Goal: Feedback & Contribution: Contribute content

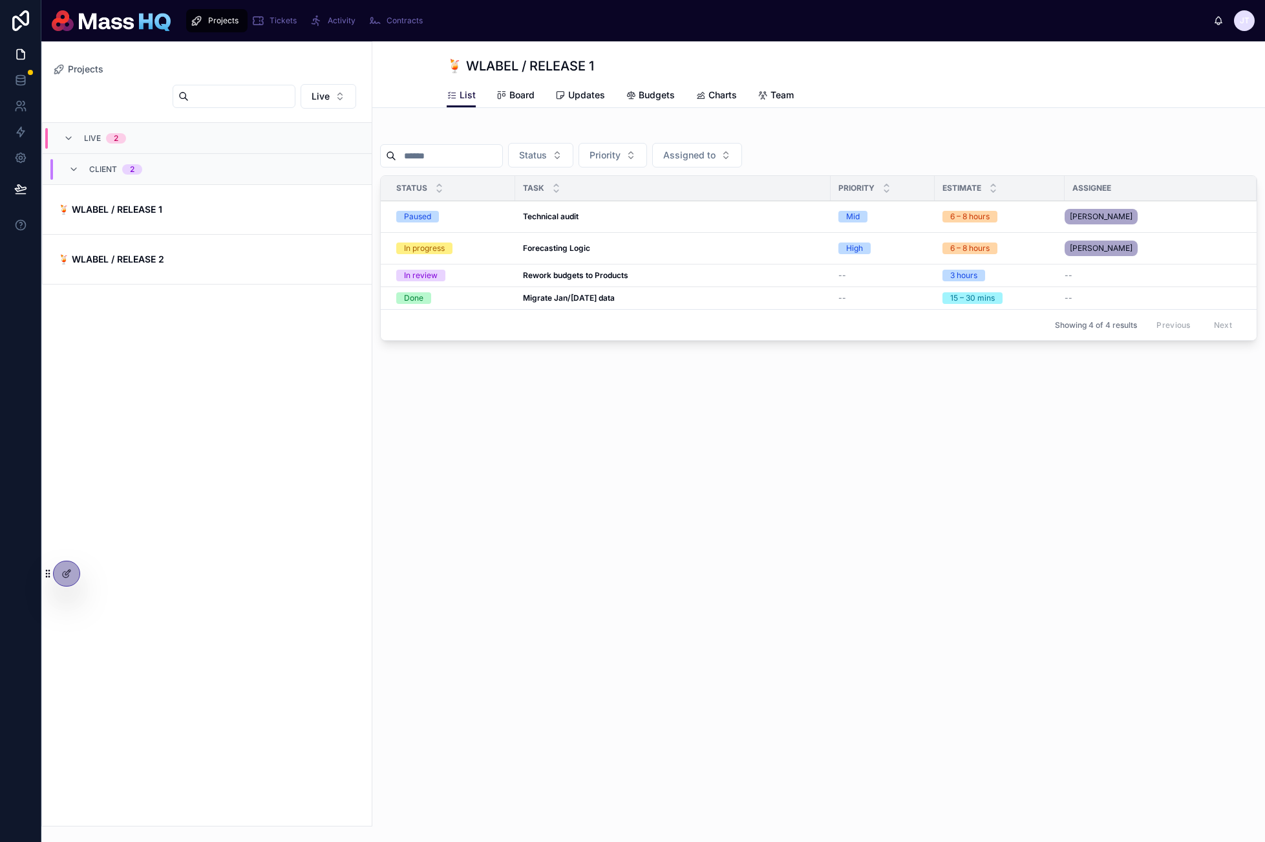
drag, startPoint x: 835, startPoint y: 495, endPoint x: 266, endPoint y: 343, distance: 588.2
click at [833, 493] on div "Projects 🍹 WLABEL / RELEASE 1 List List Board Updates Budgets Charts Team Statu…" at bounding box center [818, 441] width 893 height 800
click at [200, 213] on span "🍹 WLABEL / RELEASE 1" at bounding box center [207, 209] width 298 height 13
click at [582, 92] on span "Updates" at bounding box center [586, 95] width 37 height 13
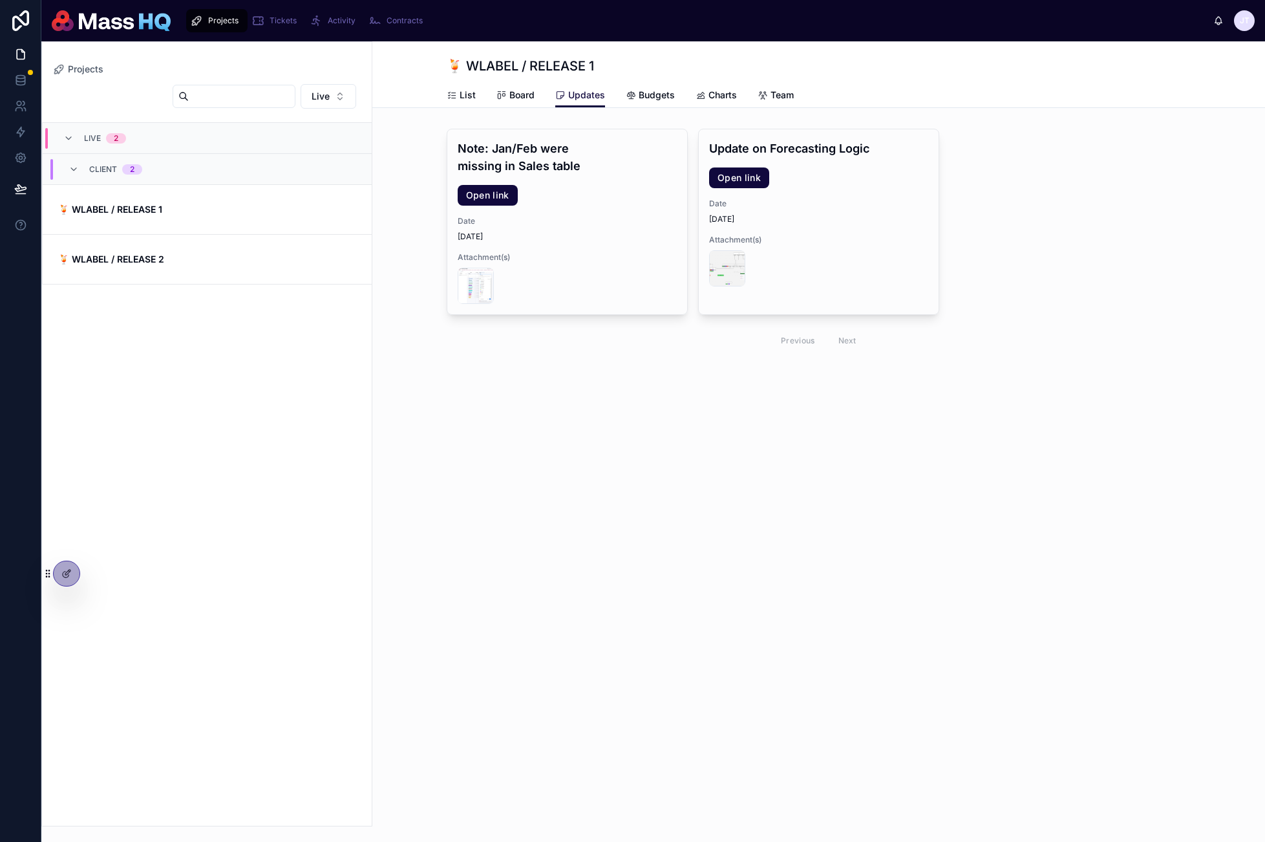
click at [1083, 261] on div "Note: Jan/Feb were missing in Sales table Open link Date [DATE] Attachment(s) U…" at bounding box center [819, 242] width 745 height 227
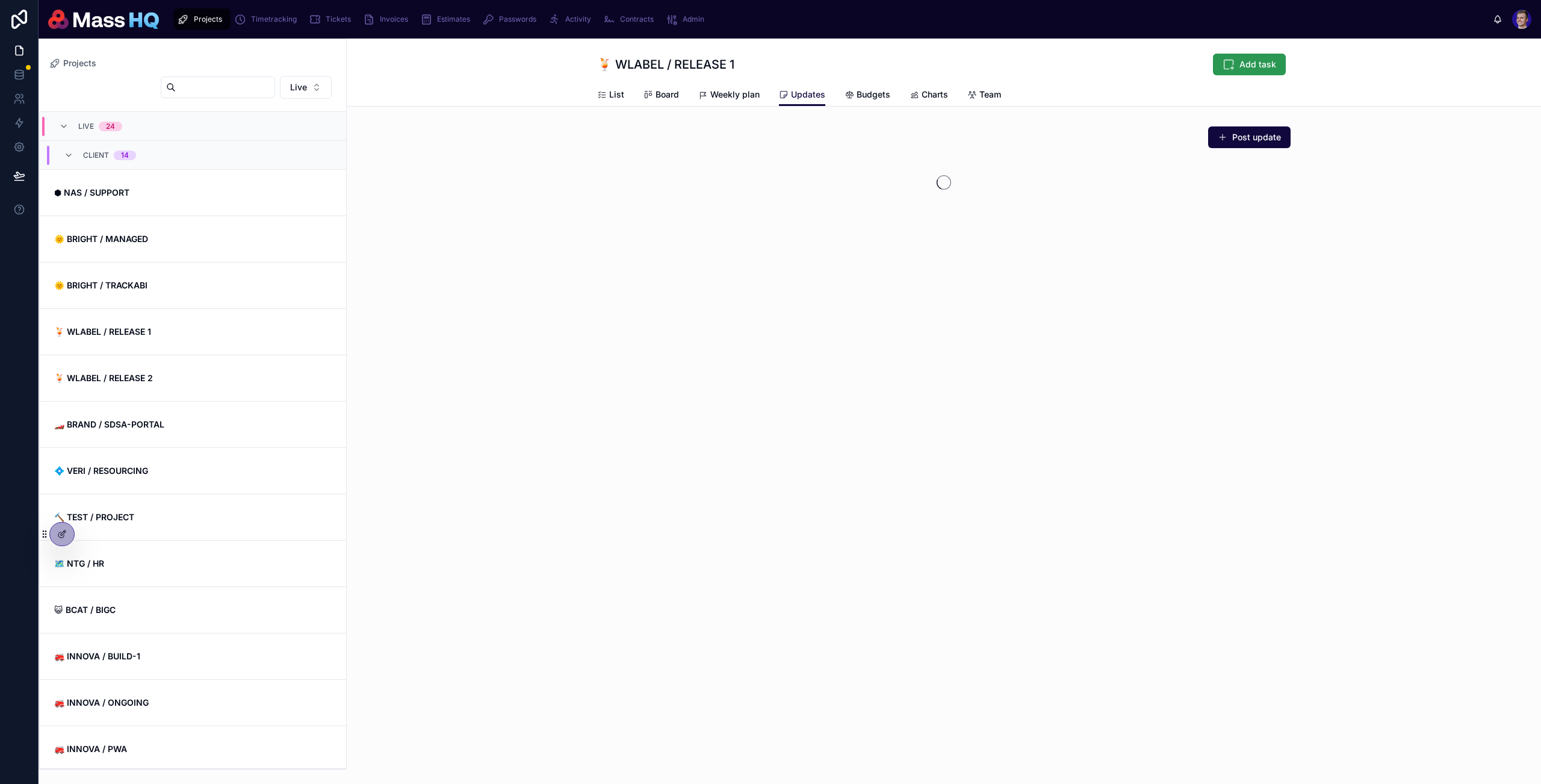
scroll to position [196, 0]
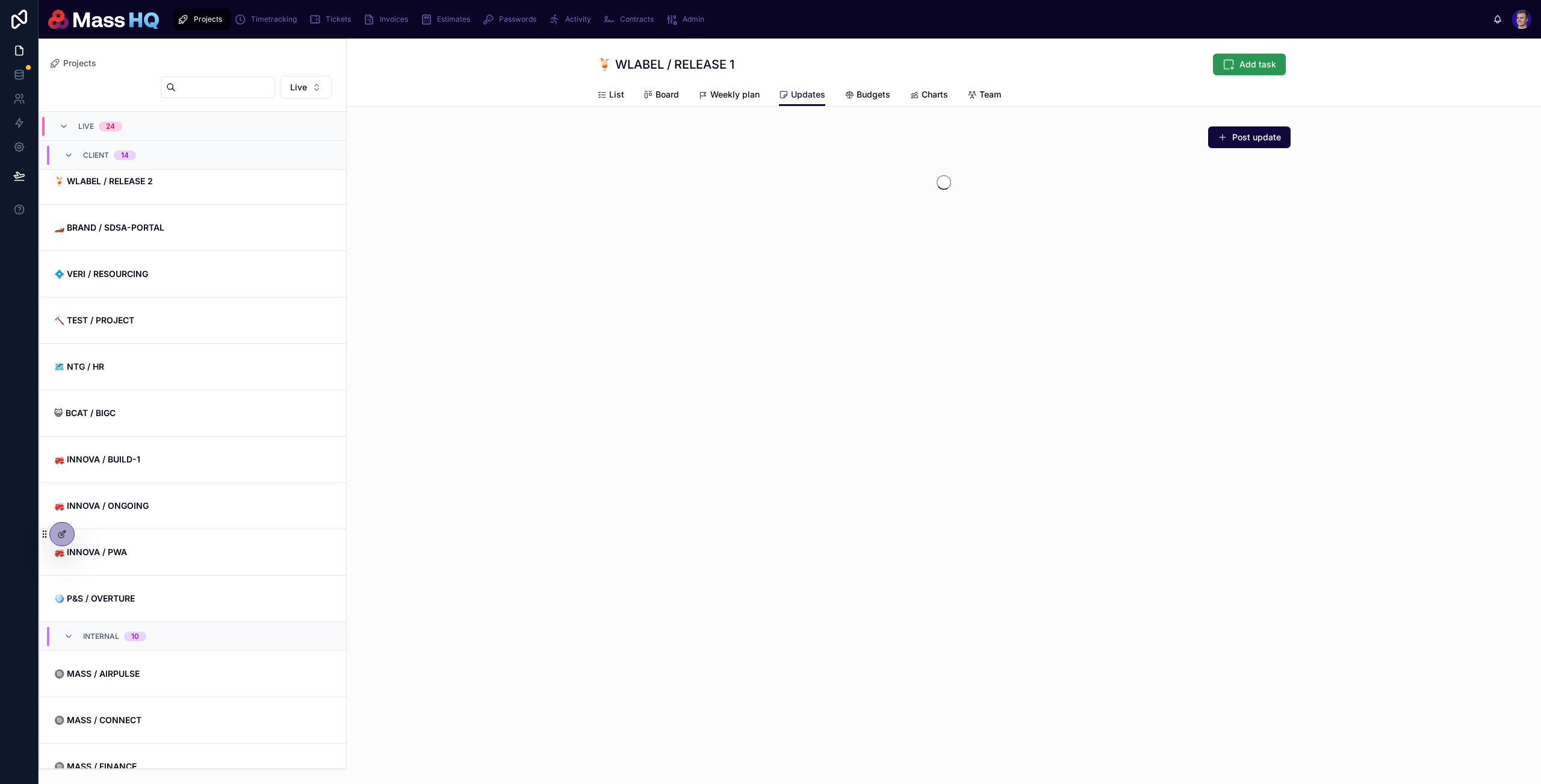
click at [1253, 61] on span "Add task" at bounding box center [1257, 64] width 36 height 12
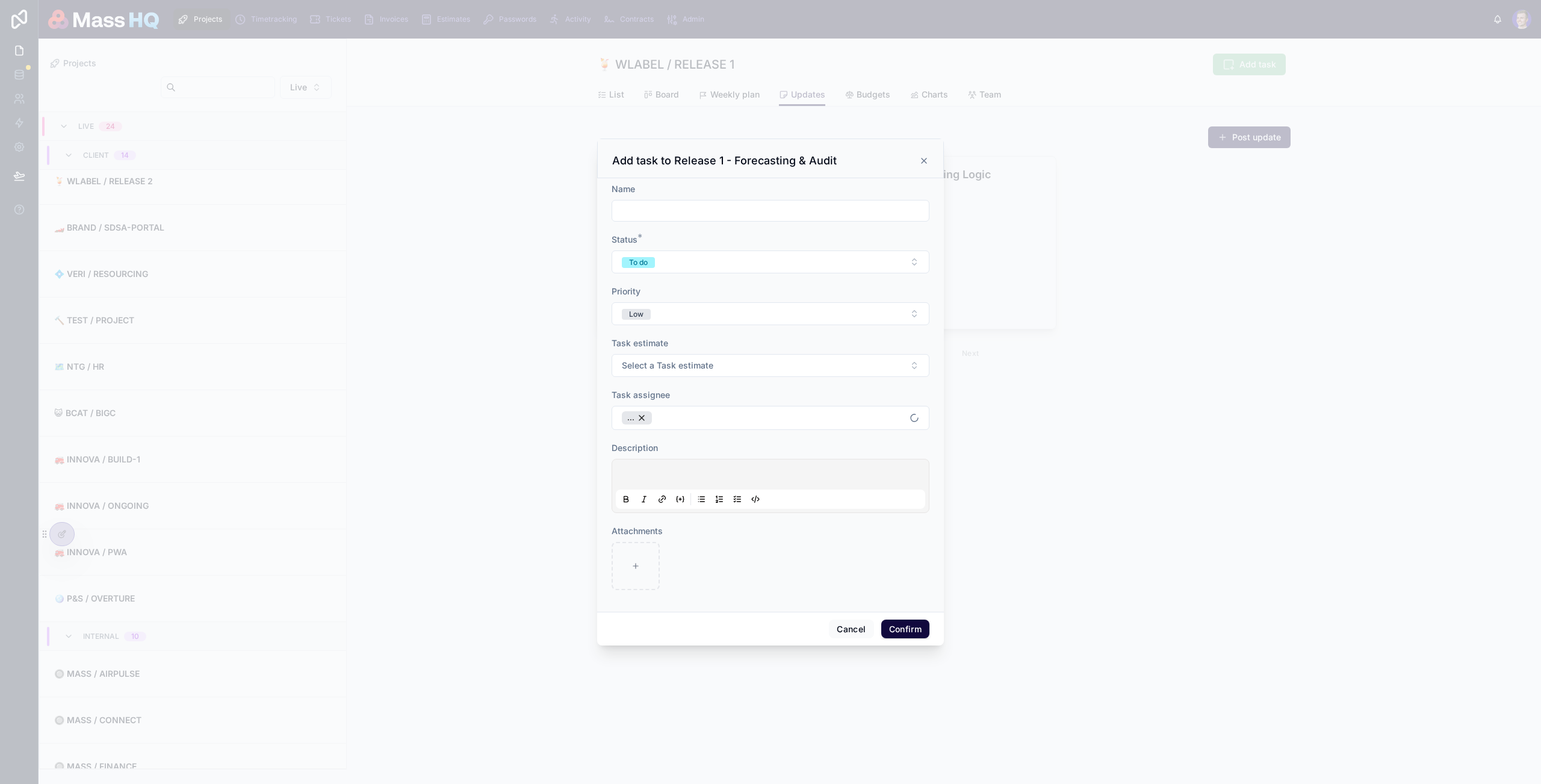
click at [1253, 61] on div at bounding box center [770, 392] width 1541 height 784
click at [1253, 137] on div at bounding box center [770, 392] width 1541 height 784
click at [1253, 138] on div at bounding box center [770, 392] width 1541 height 784
drag, startPoint x: 922, startPoint y: 161, endPoint x: 1116, endPoint y: 147, distance: 194.5
click at [922, 161] on icon at bounding box center [924, 160] width 9 height 9
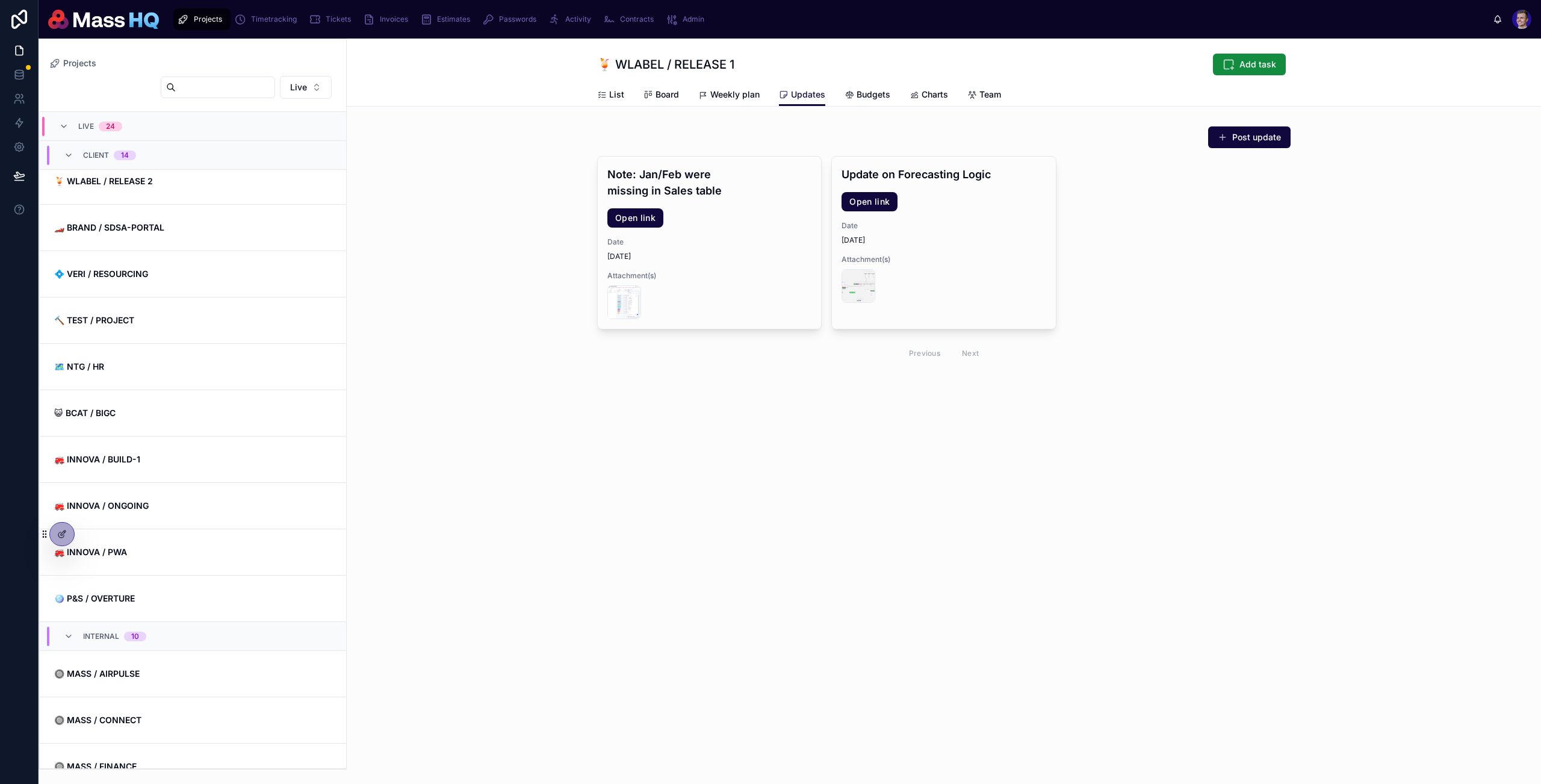
click at [1194, 133] on div "Post update" at bounding box center [943, 137] width 694 height 23
click at [1245, 141] on button "Post update" at bounding box center [1250, 137] width 83 height 21
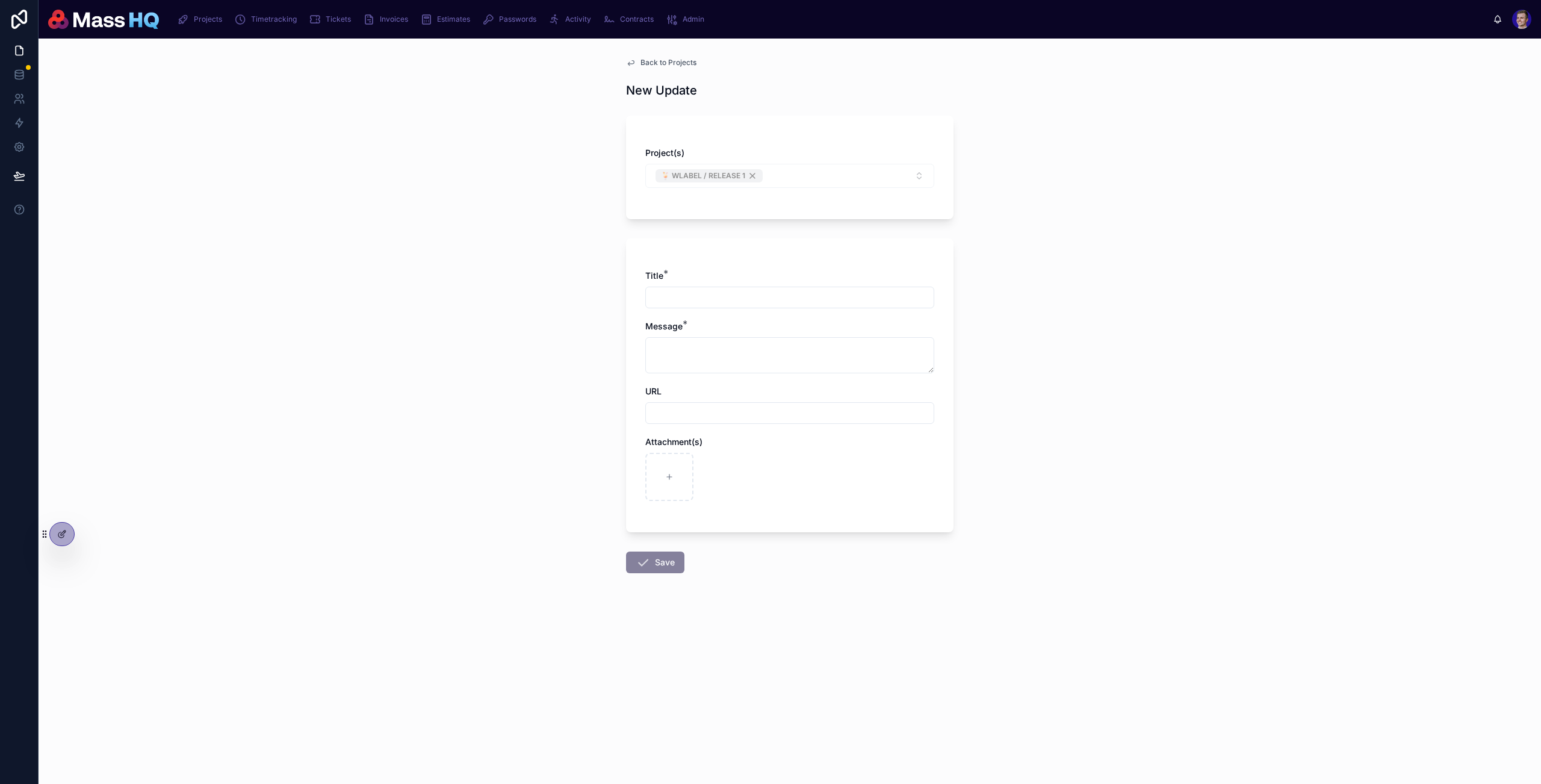
click at [800, 289] on div at bounding box center [790, 297] width 289 height 21
click at [794, 299] on input "text" at bounding box center [790, 297] width 288 height 17
type input "**********"
drag, startPoint x: 786, startPoint y: 401, endPoint x: 777, endPoint y: 412, distance: 14.2
click at [784, 403] on div "URL" at bounding box center [790, 404] width 289 height 38
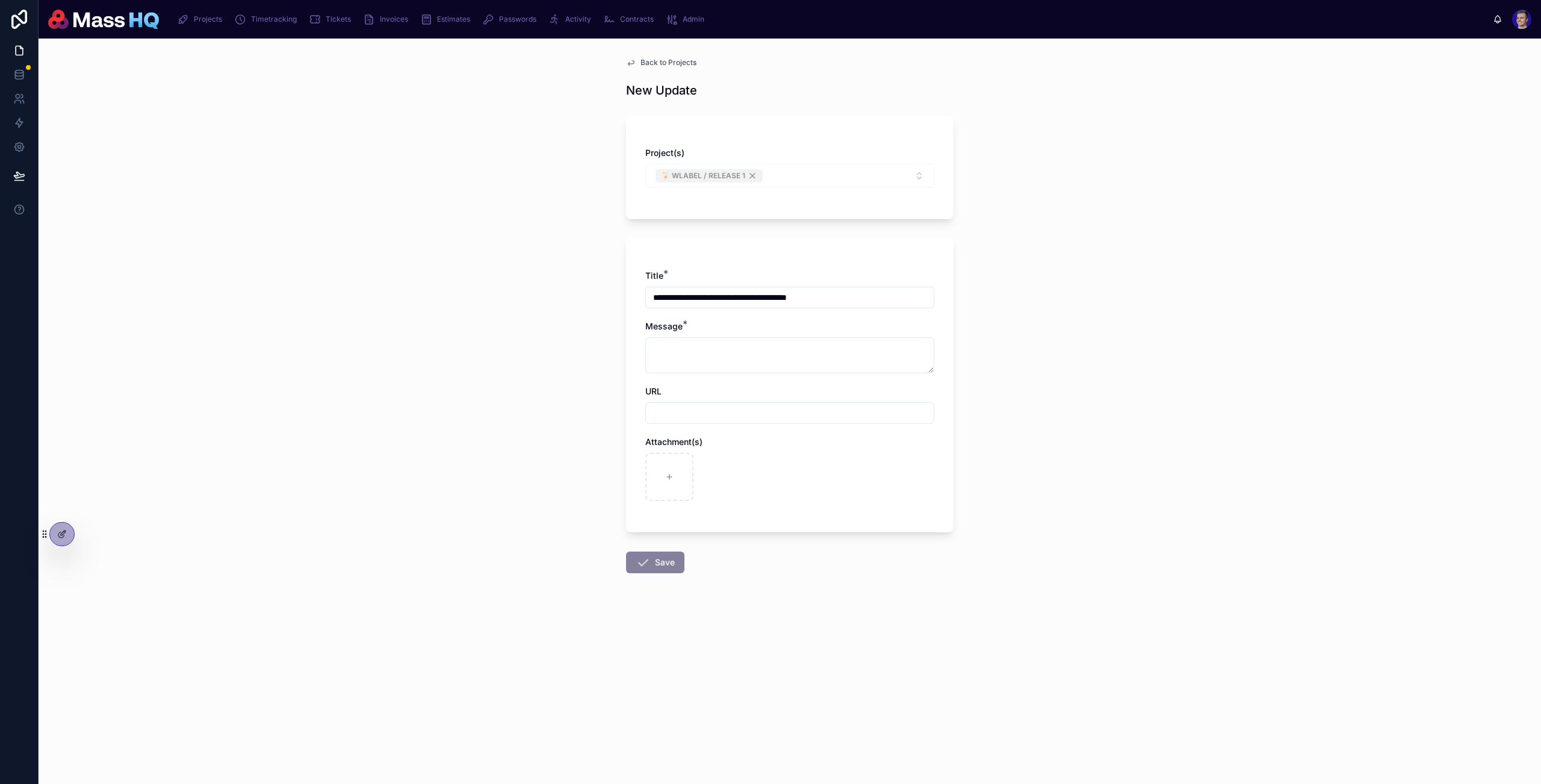
click at [776, 412] on input "text" at bounding box center [790, 412] width 288 height 17
paste input "**********"
type input "**********"
drag, startPoint x: 823, startPoint y: 492, endPoint x: 655, endPoint y: 474, distance: 169.0
click at [822, 490] on div at bounding box center [790, 477] width 289 height 48
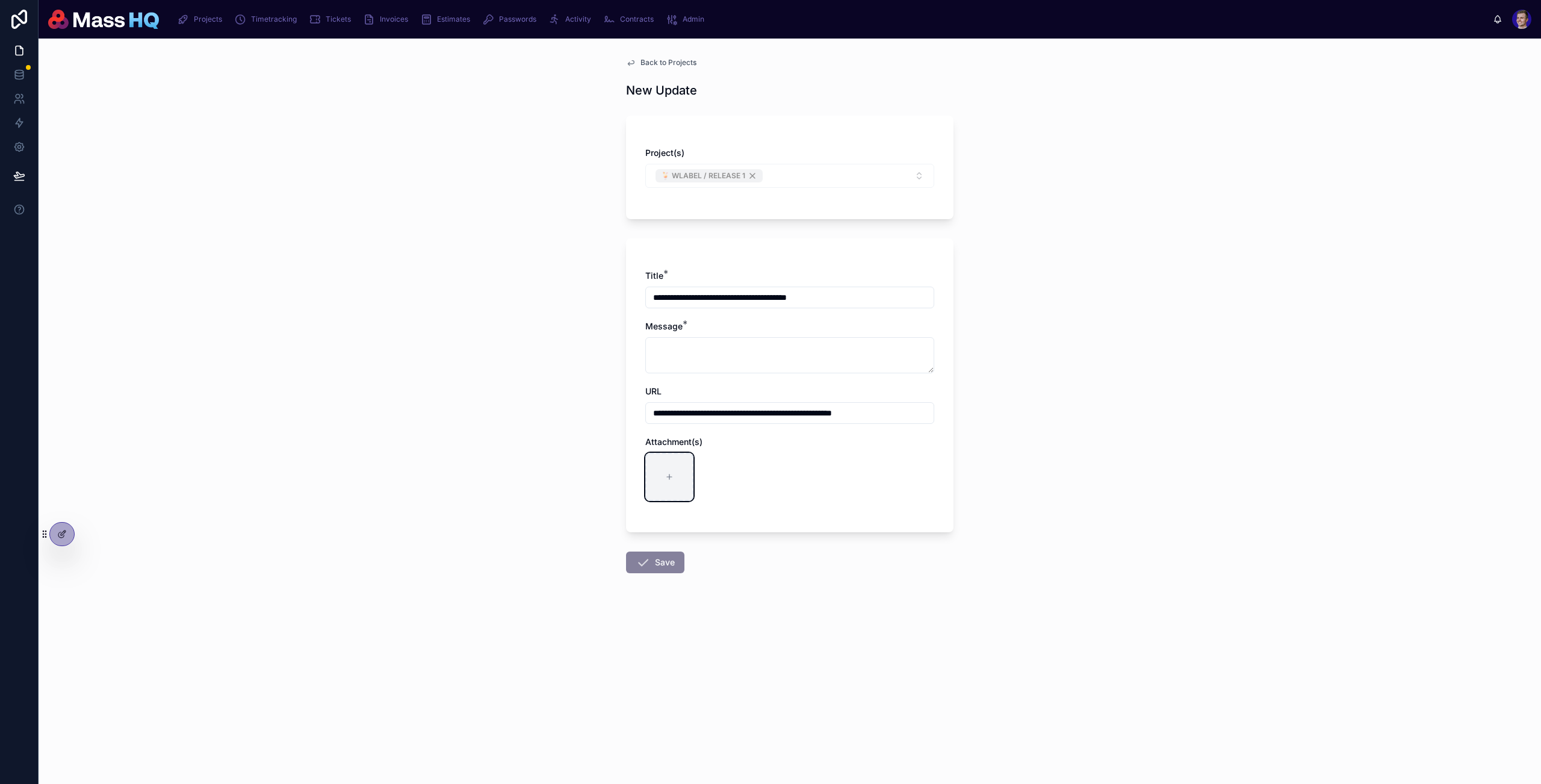
click at [675, 469] on div at bounding box center [669, 477] width 48 height 48
type input "**********"
click at [731, 344] on textarea at bounding box center [790, 355] width 289 height 36
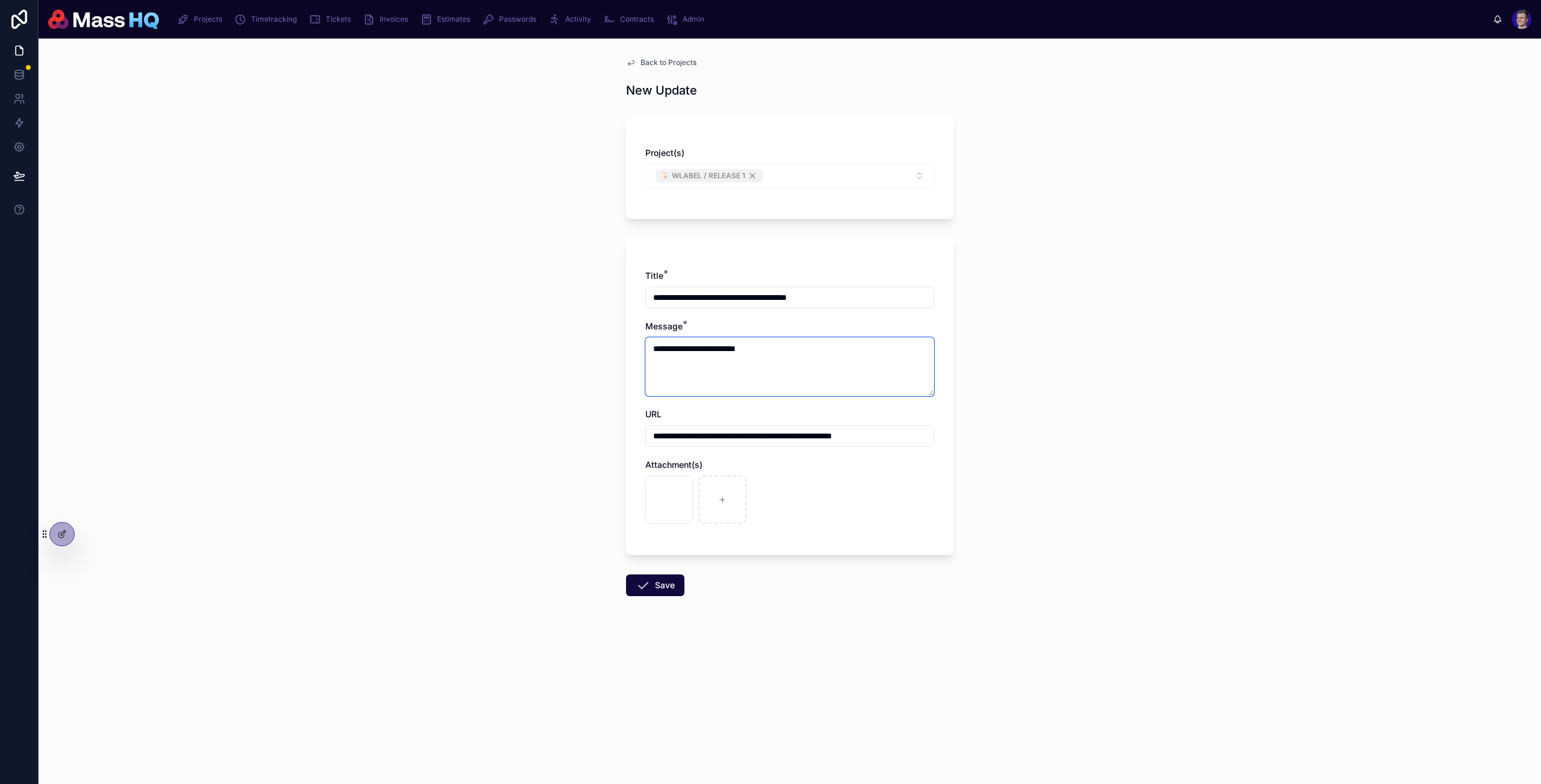
paste textarea "**********"
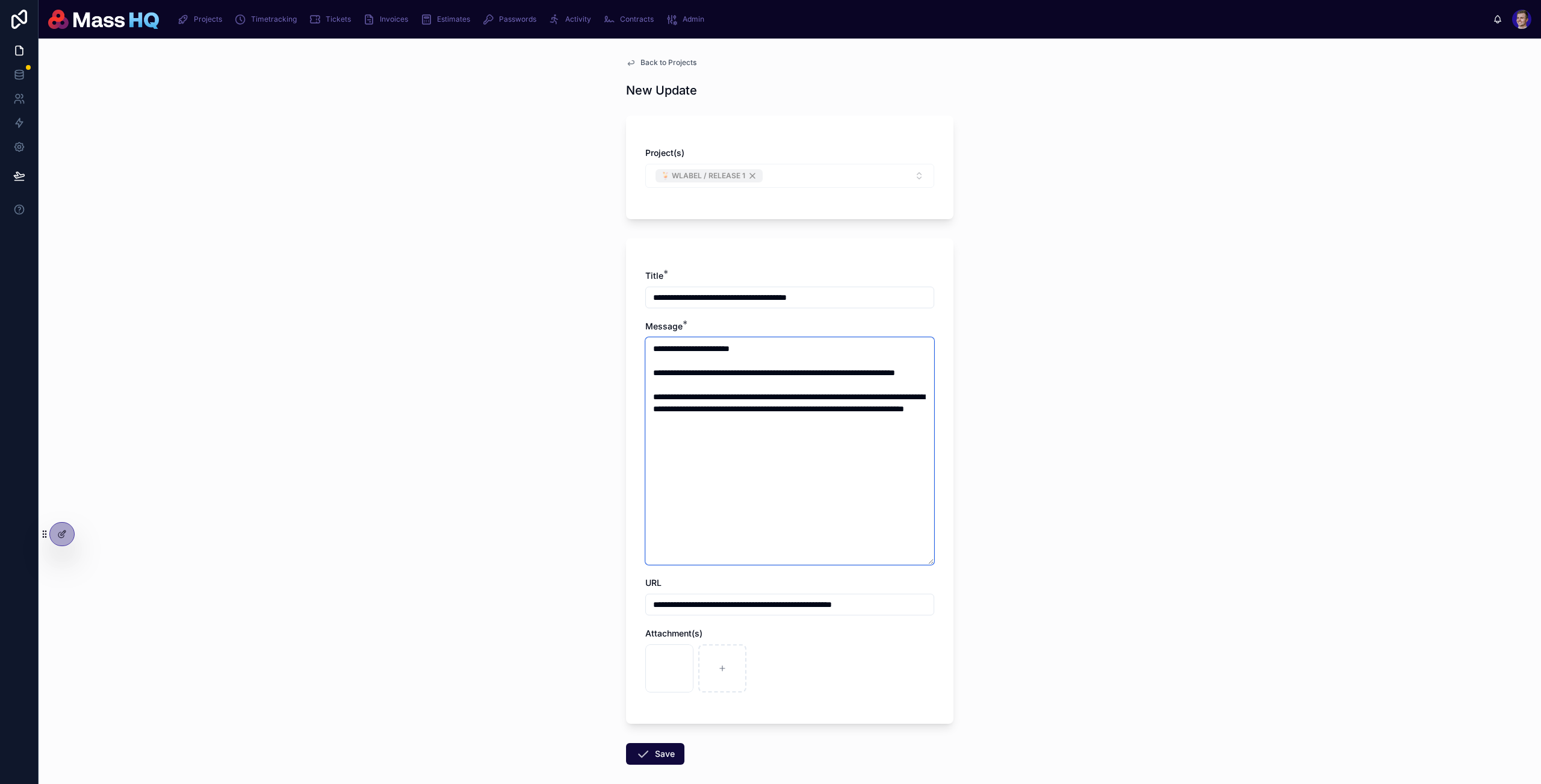
click at [799, 541] on textarea "**********" at bounding box center [790, 451] width 289 height 227
type textarea "**********"
click at [643, 754] on icon at bounding box center [643, 754] width 15 height 15
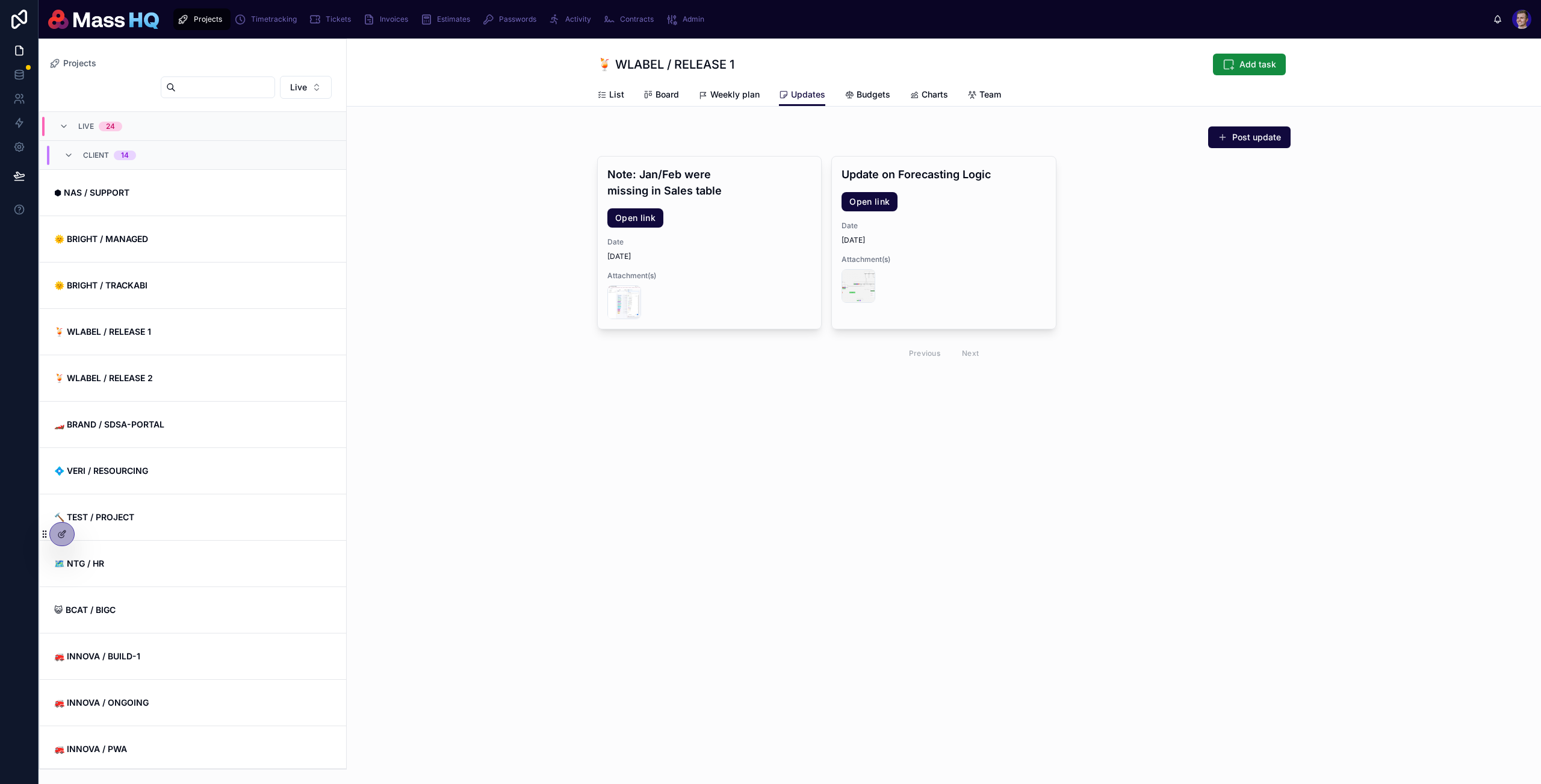
scroll to position [196, 0]
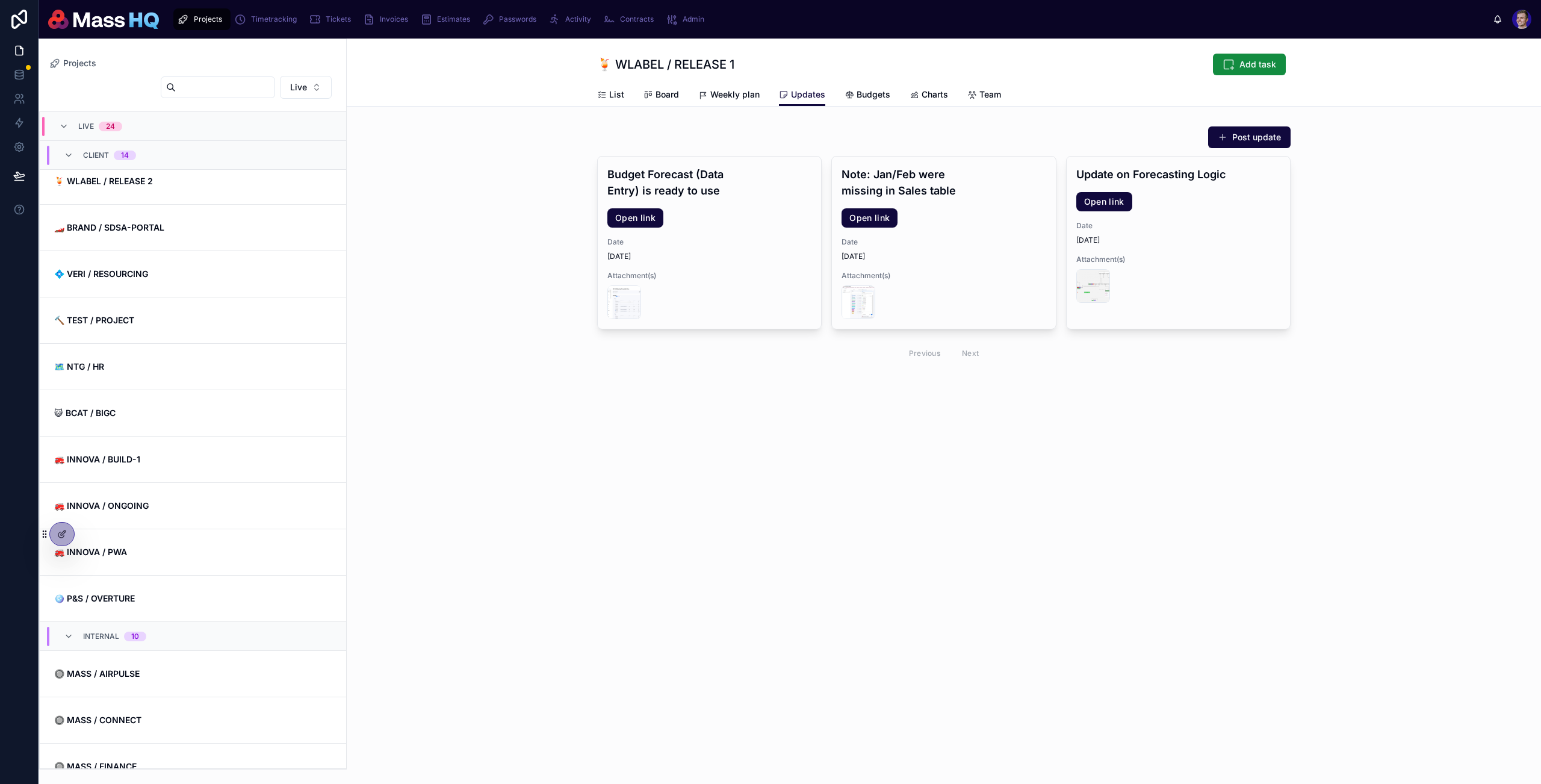
click at [798, 97] on span "Updates" at bounding box center [807, 94] width 34 height 12
drag, startPoint x: 463, startPoint y: 197, endPoint x: 471, endPoint y: 184, distance: 15.3
click at [464, 196] on div "Post update Budget Forecast (Data Entry) is ready to use Open link Date 10/10/2…" at bounding box center [943, 247] width 1195 height 251
click at [1368, 223] on div "Post update Budget Forecast (Data Entry) is ready to use Open link Date 10/10/2…" at bounding box center [943, 247] width 1195 height 251
